Goal: Task Accomplishment & Management: Complete application form

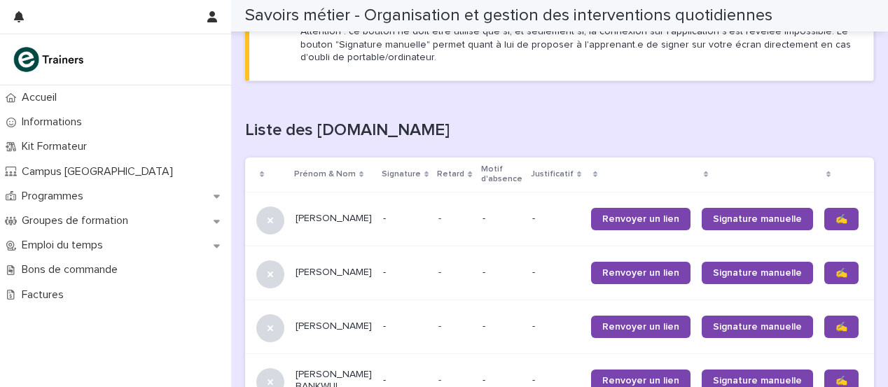
scroll to position [830, 0]
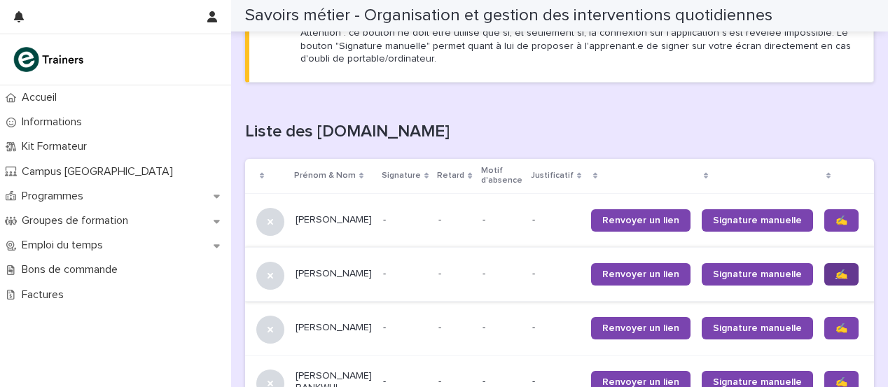
click at [836, 270] on font "✍️" at bounding box center [842, 275] width 12 height 10
click at [836, 378] on font "✍️" at bounding box center [842, 383] width 12 height 10
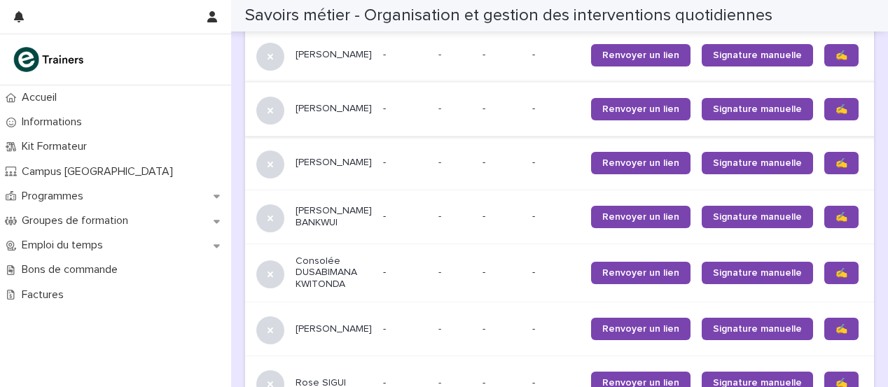
scroll to position [1010, 0]
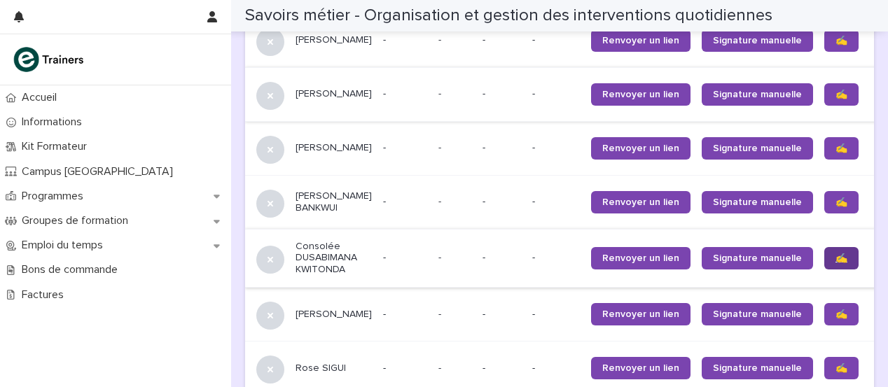
click at [825, 261] on link "✍️" at bounding box center [842, 258] width 34 height 22
click at [836, 314] on font "✍️" at bounding box center [842, 315] width 12 height 10
click at [825, 372] on link "✍️" at bounding box center [842, 368] width 34 height 22
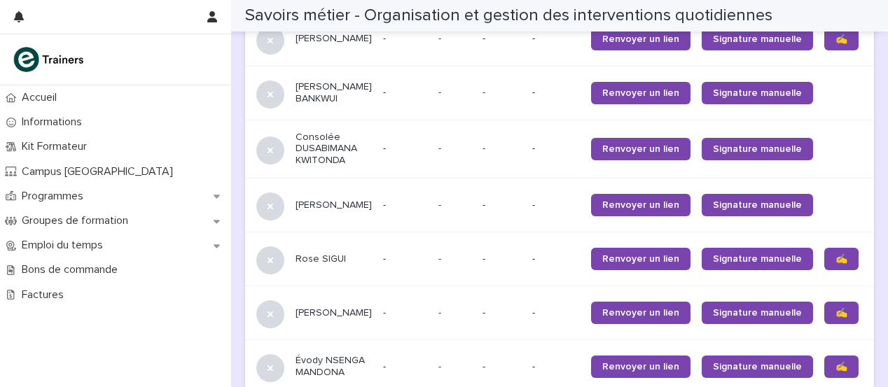
scroll to position [1135, 0]
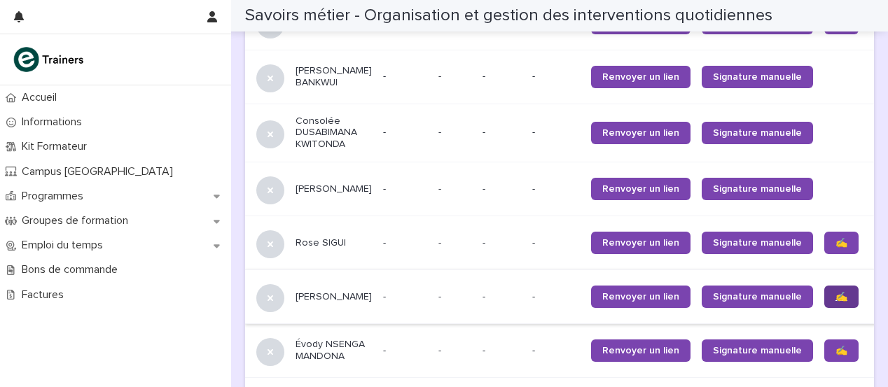
click at [836, 296] on font "✍️" at bounding box center [842, 297] width 12 height 10
click at [836, 350] on font "✍️" at bounding box center [842, 351] width 12 height 10
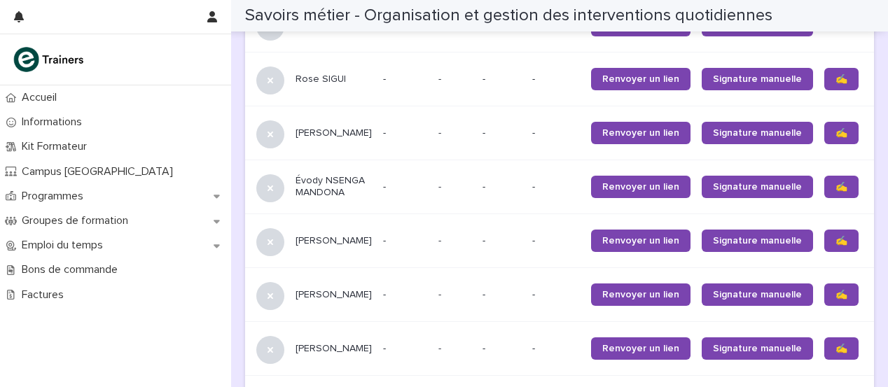
scroll to position [1350, 0]
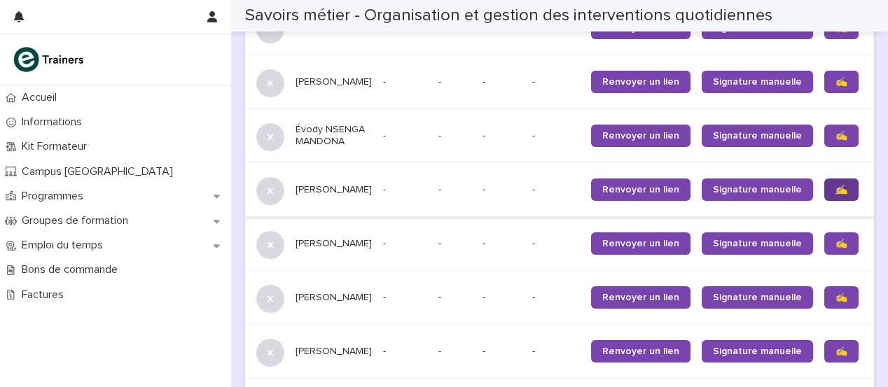
click at [836, 195] on font "✍️" at bounding box center [842, 190] width 12 height 10
click at [836, 247] on font "✍️" at bounding box center [842, 244] width 12 height 10
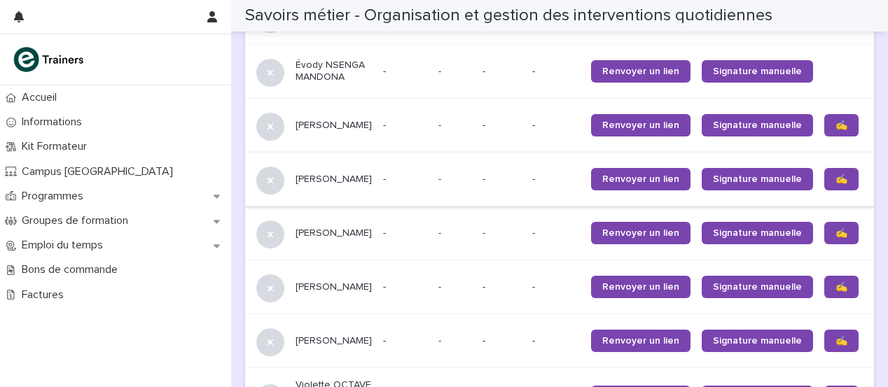
scroll to position [1429, 0]
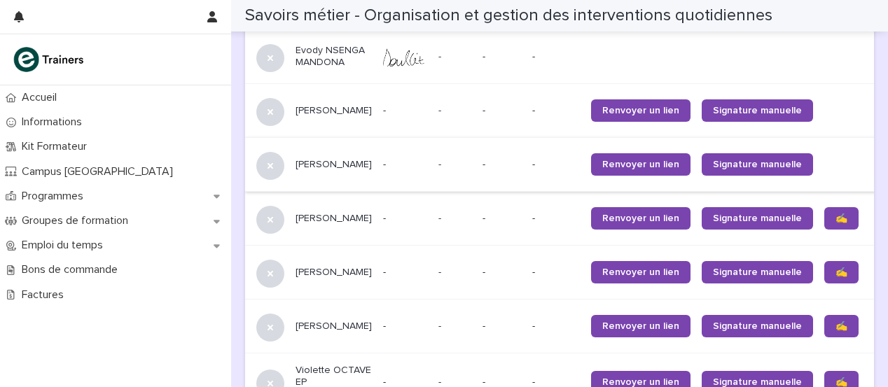
click at [836, 276] on span "✍️" at bounding box center [842, 273] width 12 height 10
click at [836, 331] on font "✍️" at bounding box center [842, 327] width 12 height 10
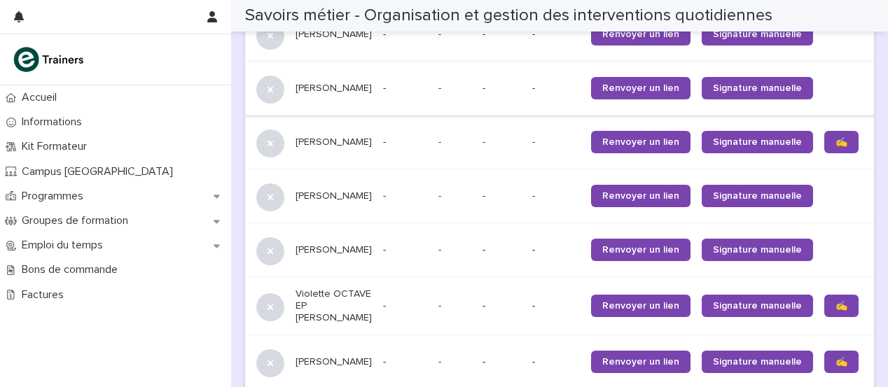
scroll to position [1567, 0]
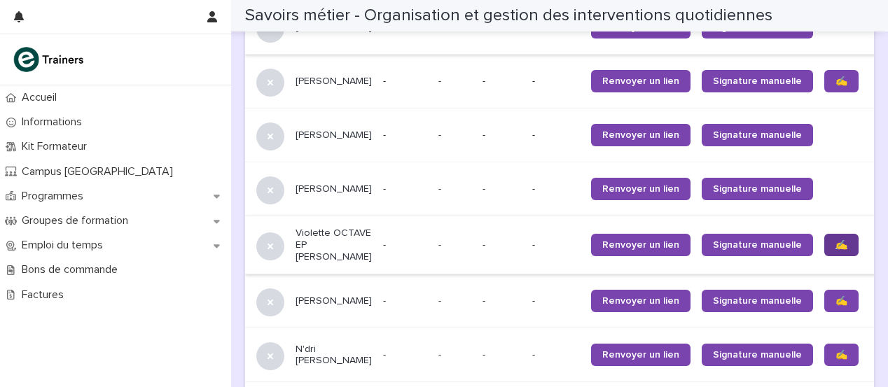
click at [836, 250] on font "✍️" at bounding box center [842, 245] width 12 height 10
click at [836, 306] on font "✍️" at bounding box center [842, 301] width 12 height 10
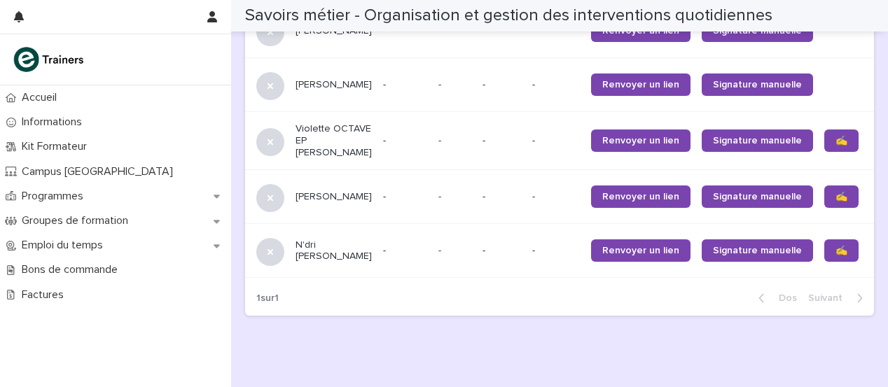
scroll to position [1672, 0]
